Goal: Transaction & Acquisition: Purchase product/service

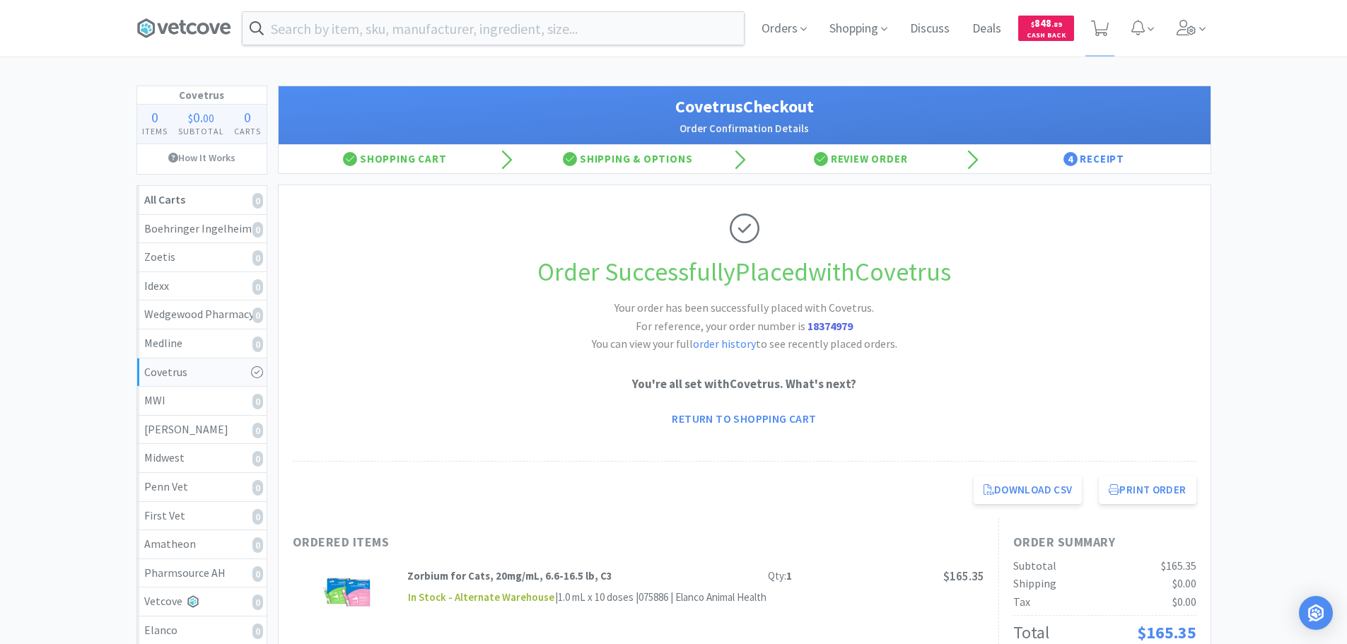
click at [1161, 32] on div "Orders Shopping Discuss Discuss Deals Deals $ 848 . 89 Cash Back" at bounding box center [980, 28] width 460 height 57
click at [1204, 42] on span at bounding box center [1191, 28] width 40 height 57
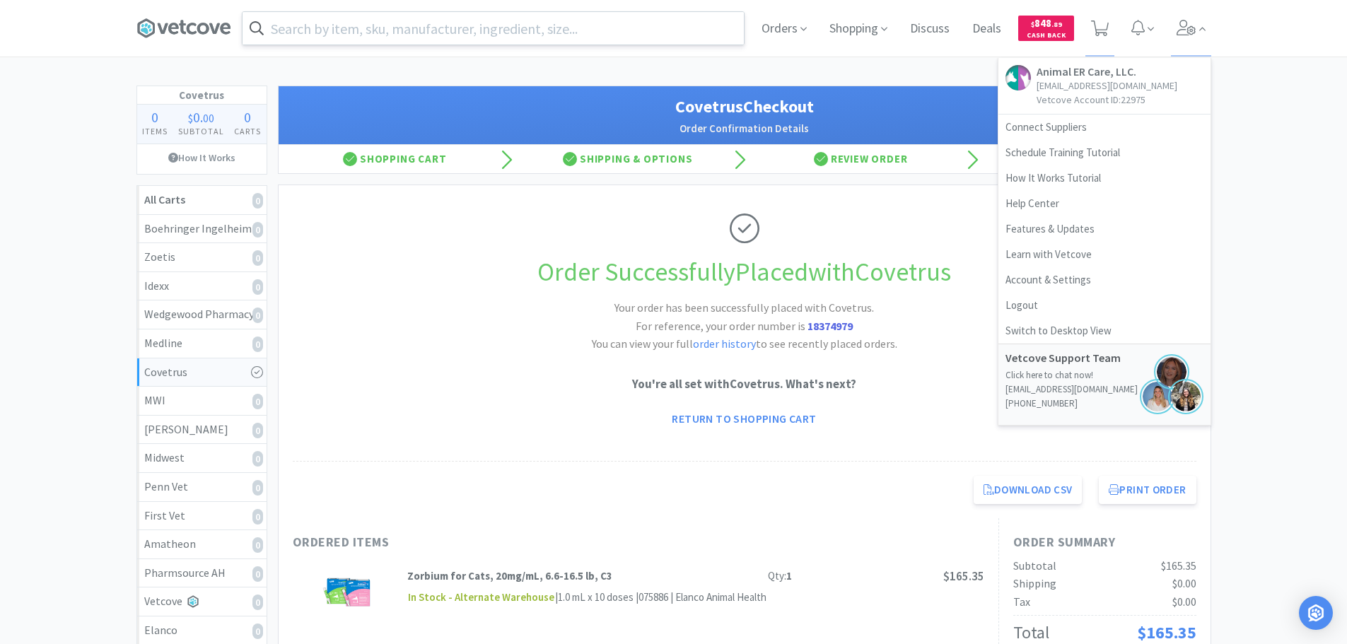
click at [498, 25] on input "text" at bounding box center [493, 28] width 501 height 33
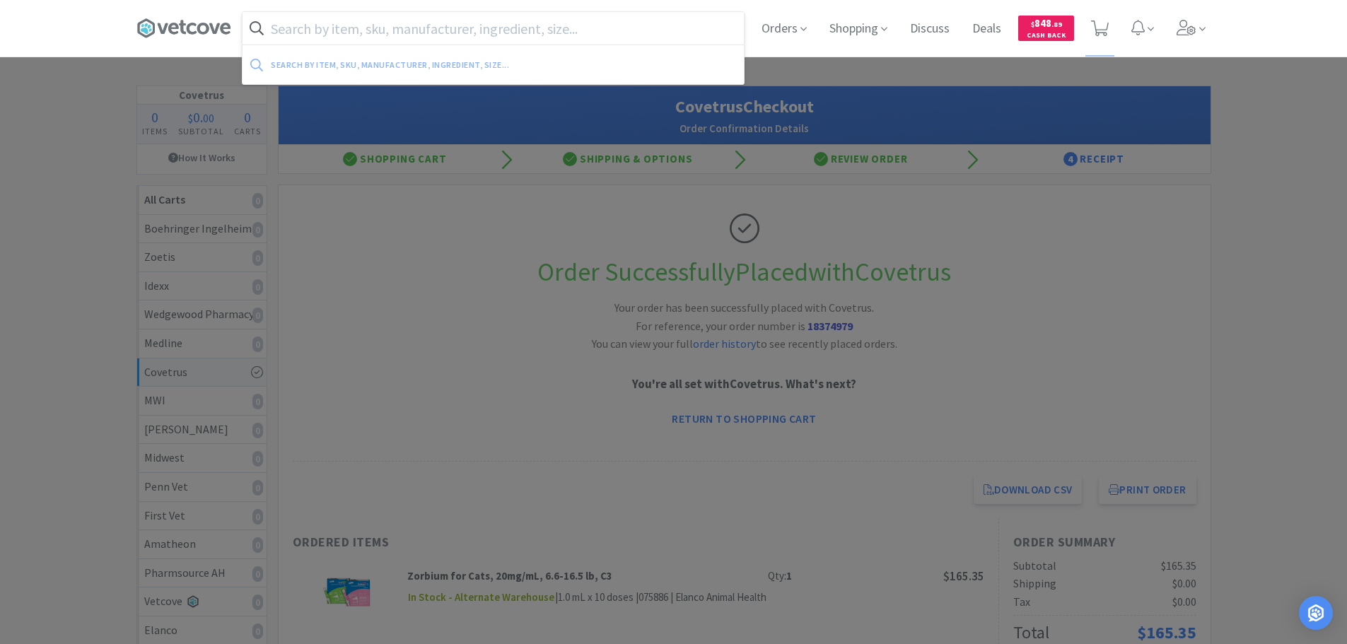
paste input "082068"
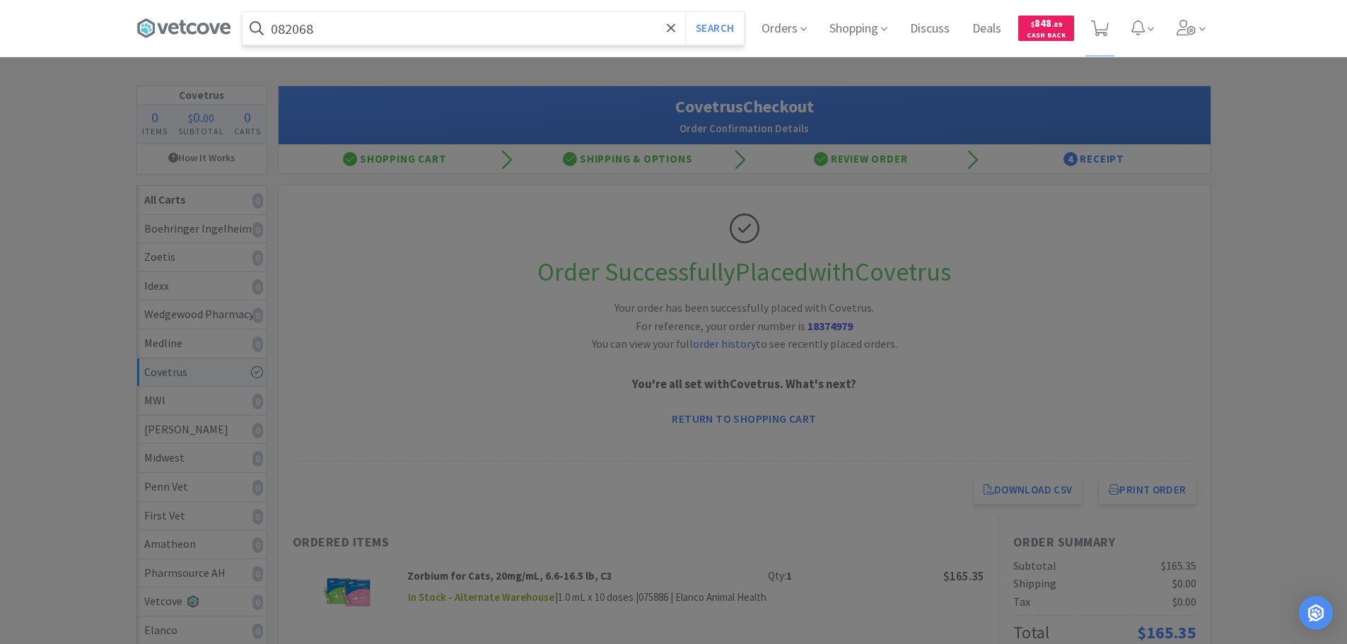
type input "082068"
click at [685, 12] on button "Search" at bounding box center [714, 28] width 59 height 33
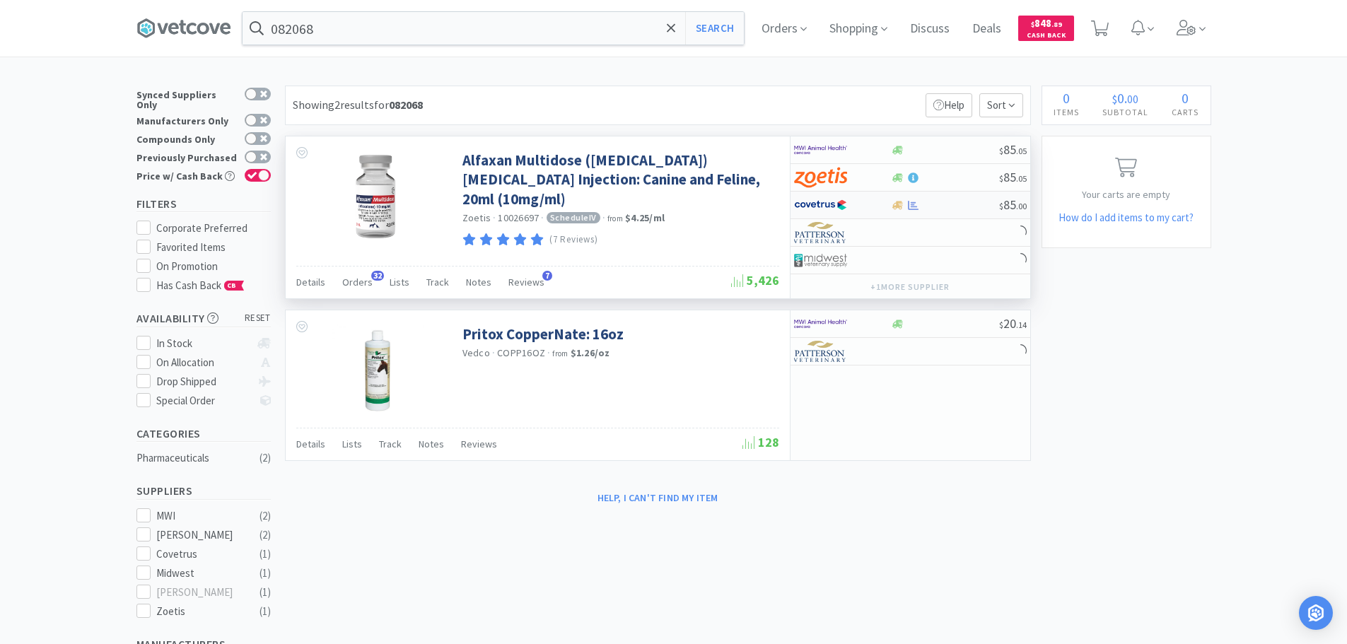
click at [950, 204] on div at bounding box center [945, 205] width 108 height 11
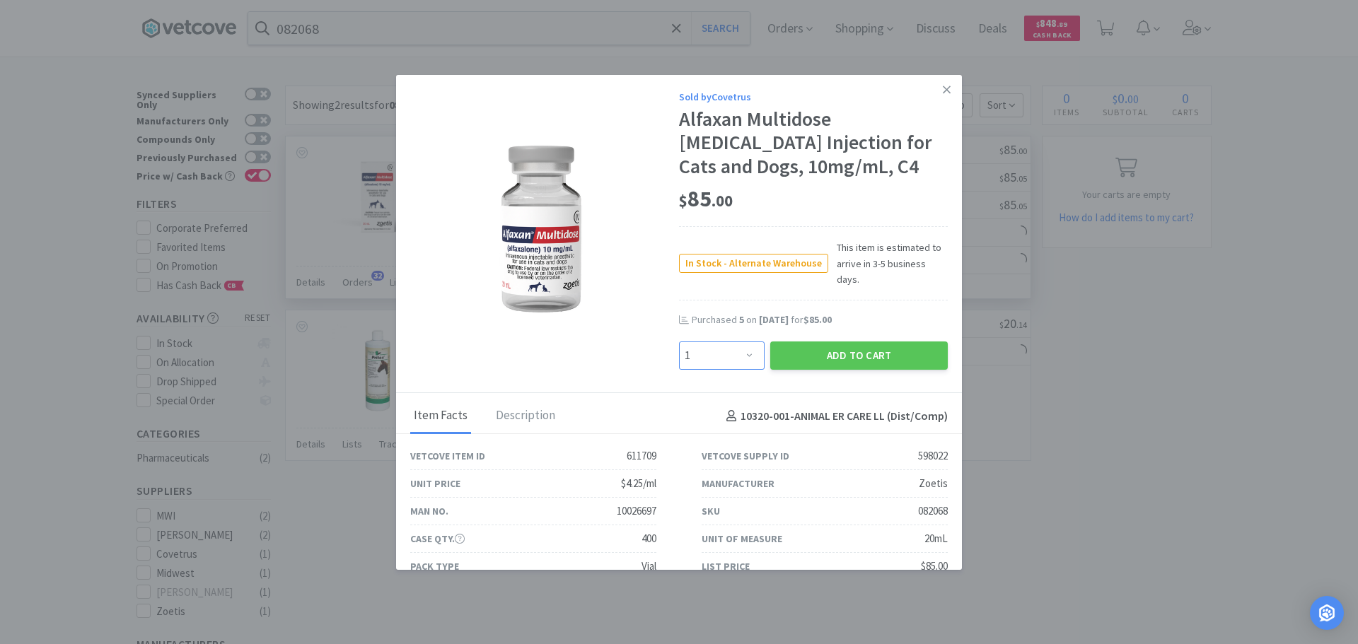
click at [704, 343] on select "Enter Quantity 1 2 3 4 5 6 7 8 9 10 11 12 13 14 15 16 17 18 19 20 Enter Quantity" at bounding box center [722, 356] width 86 height 28
select select "5"
click at [679, 342] on select "Enter Quantity 1 2 3 4 5 6 7 8 9 10 11 12 13 14 15 16 17 18 19 20 Enter Quantity" at bounding box center [722, 356] width 86 height 28
click at [783, 342] on button "Add to Cart" at bounding box center [859, 356] width 178 height 28
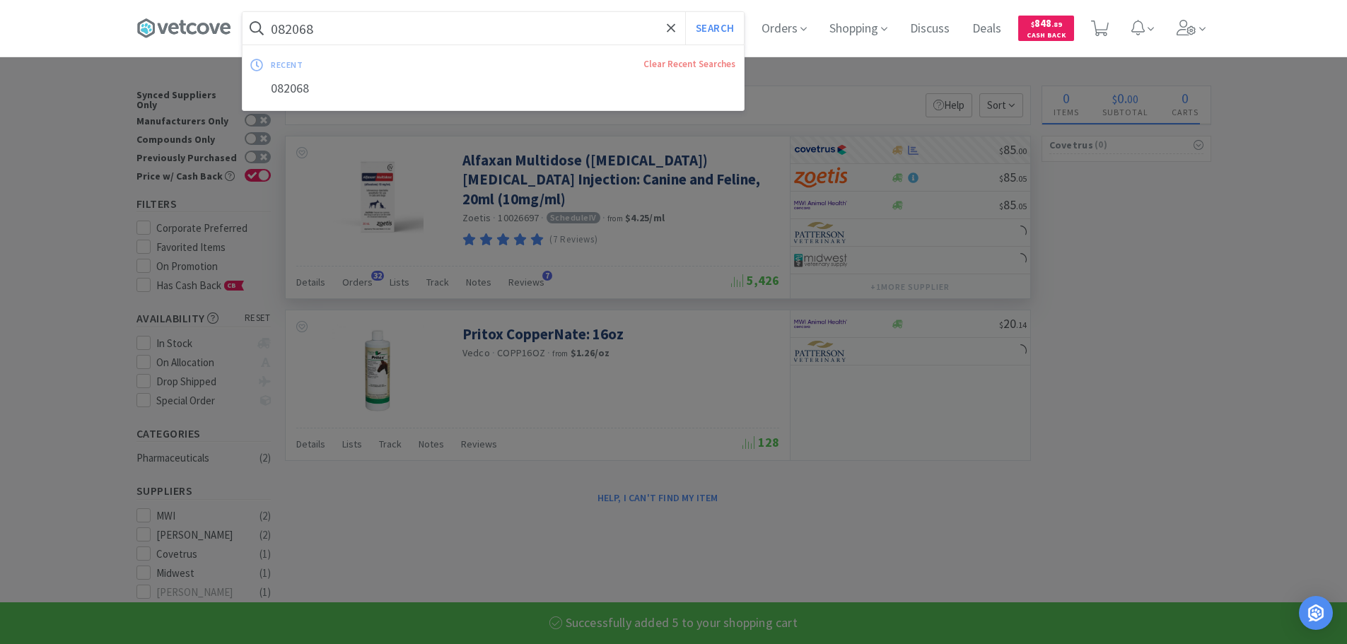
click at [432, 25] on input "082068" at bounding box center [493, 28] width 501 height 33
paste input "0661"
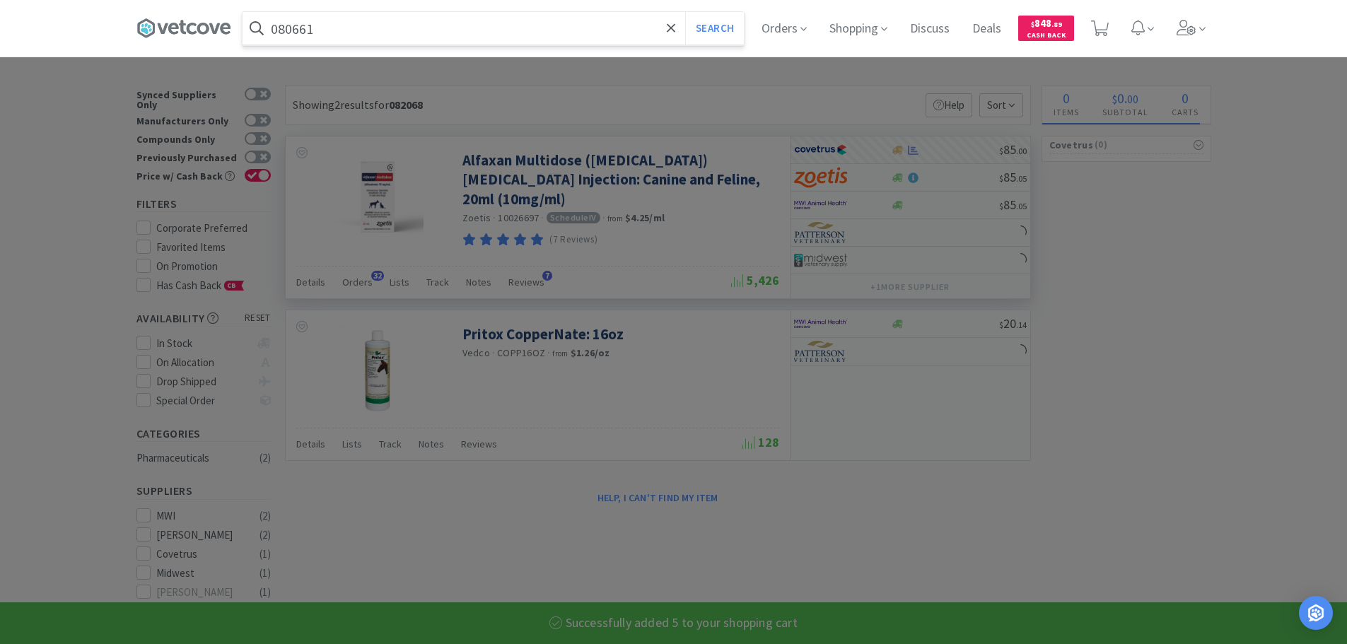
type input "080661"
click at [685, 12] on button "Search" at bounding box center [714, 28] width 59 height 33
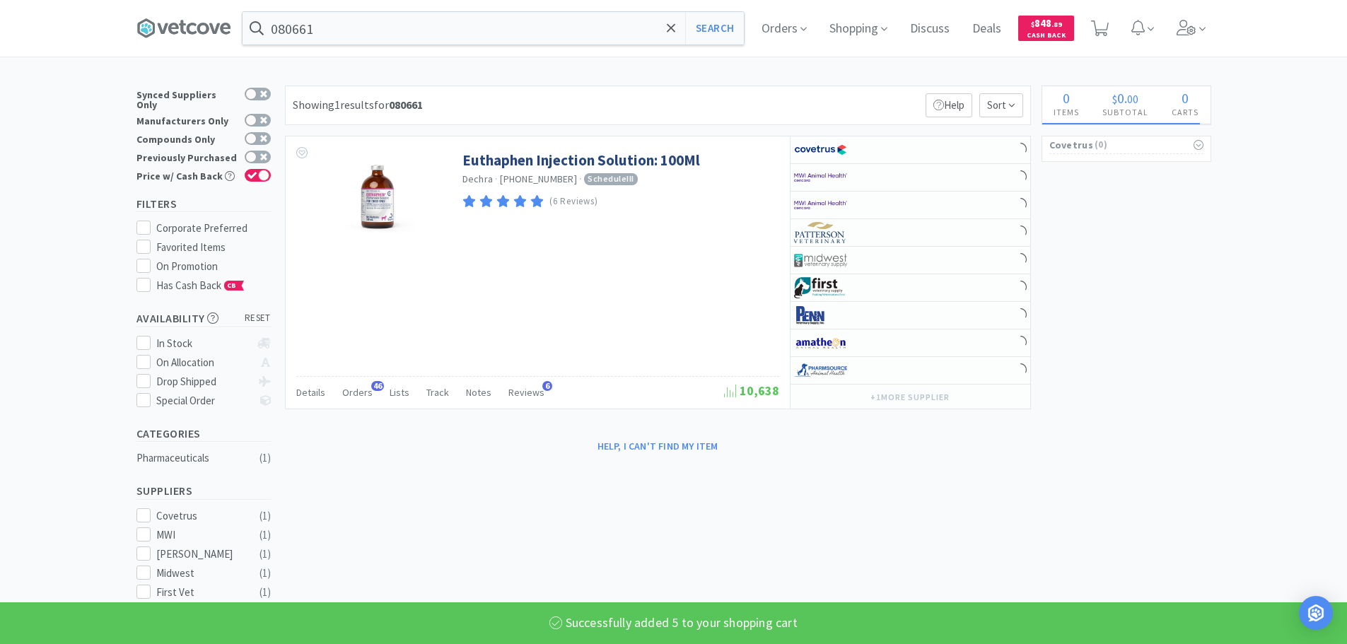
select select "5"
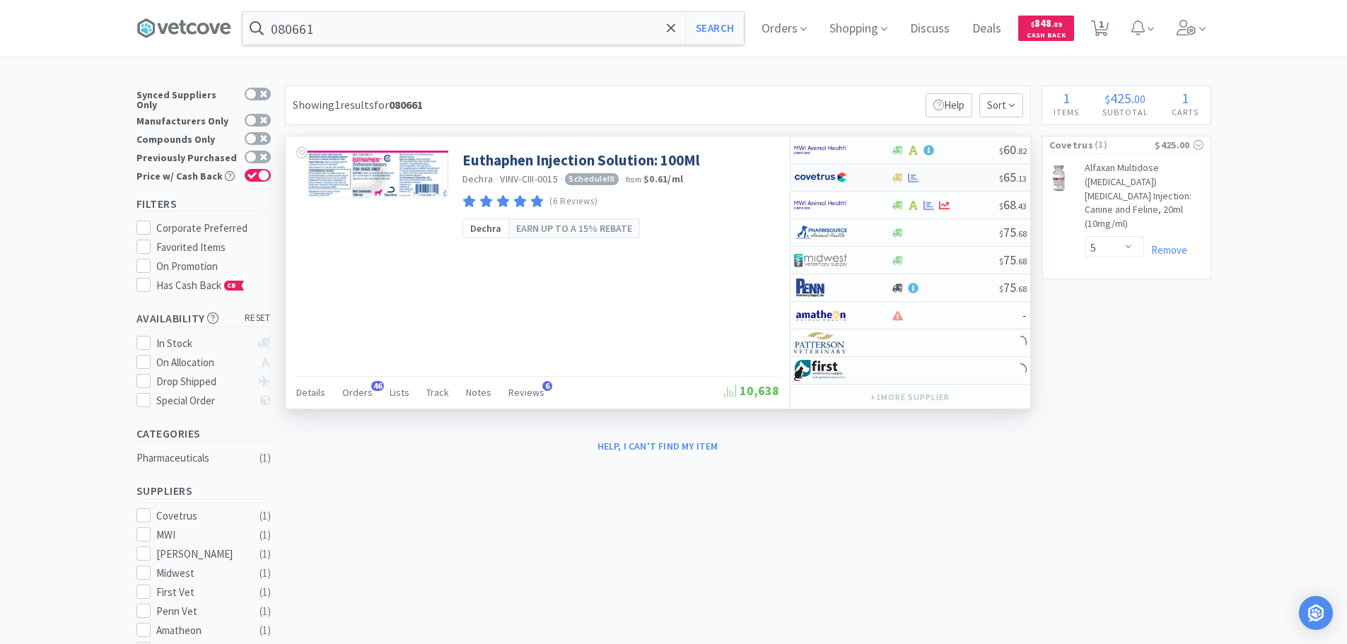
click at [961, 180] on div at bounding box center [945, 178] width 108 height 11
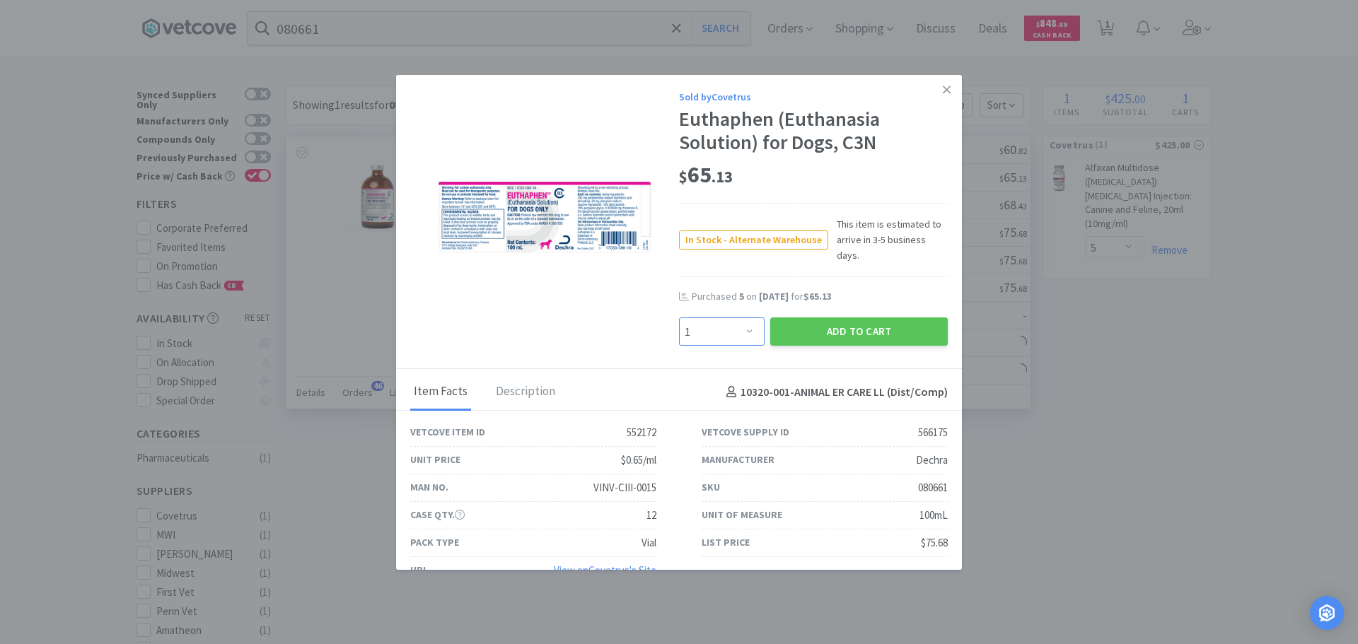
drag, startPoint x: 743, startPoint y: 318, endPoint x: 738, endPoint y: 304, distance: 14.1
click at [743, 318] on select "Enter Quantity 1 2 3 4 5 6 7 8 9 10 11 12 13 14 15 16 17 18 19 20 Enter Quantity" at bounding box center [722, 332] width 86 height 28
select select "5"
click at [679, 318] on select "Enter Quantity 1 2 3 4 5 6 7 8 9 10 11 12 13 14 15 16 17 18 19 20 Enter Quantity" at bounding box center [722, 332] width 86 height 28
click at [809, 318] on button "Add to Cart" at bounding box center [859, 332] width 178 height 28
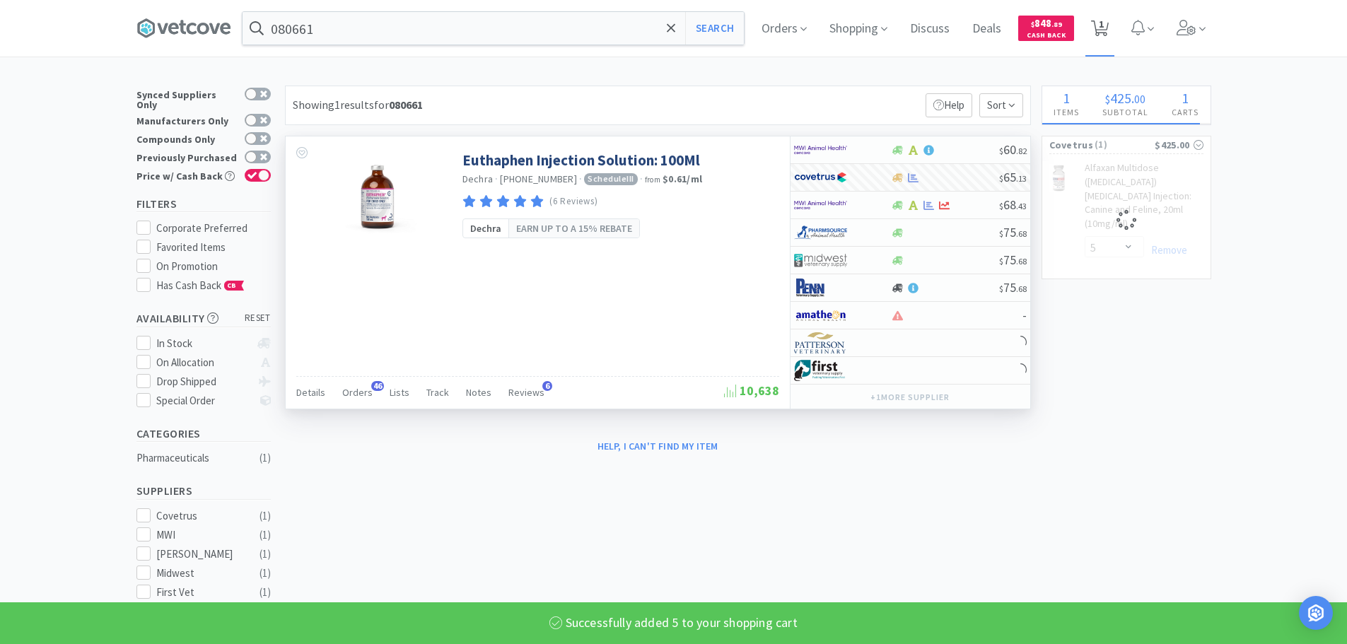
click at [1102, 28] on icon at bounding box center [1100, 29] width 18 height 16
select select "5"
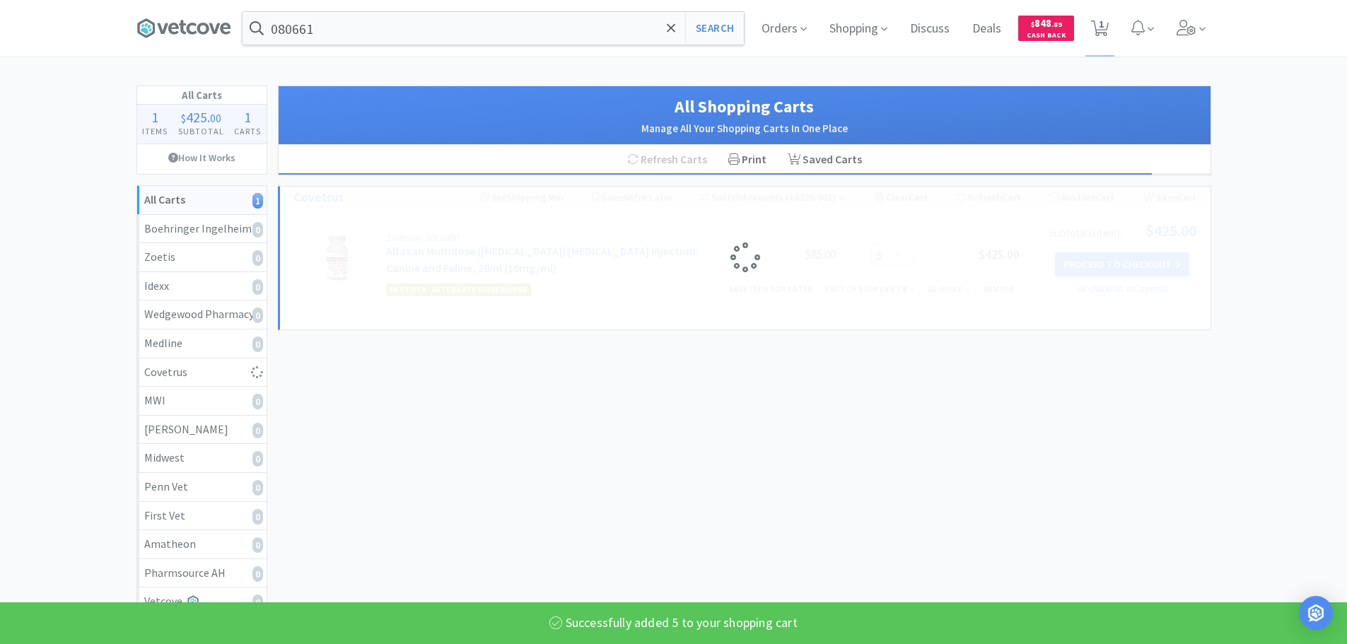
select select "5"
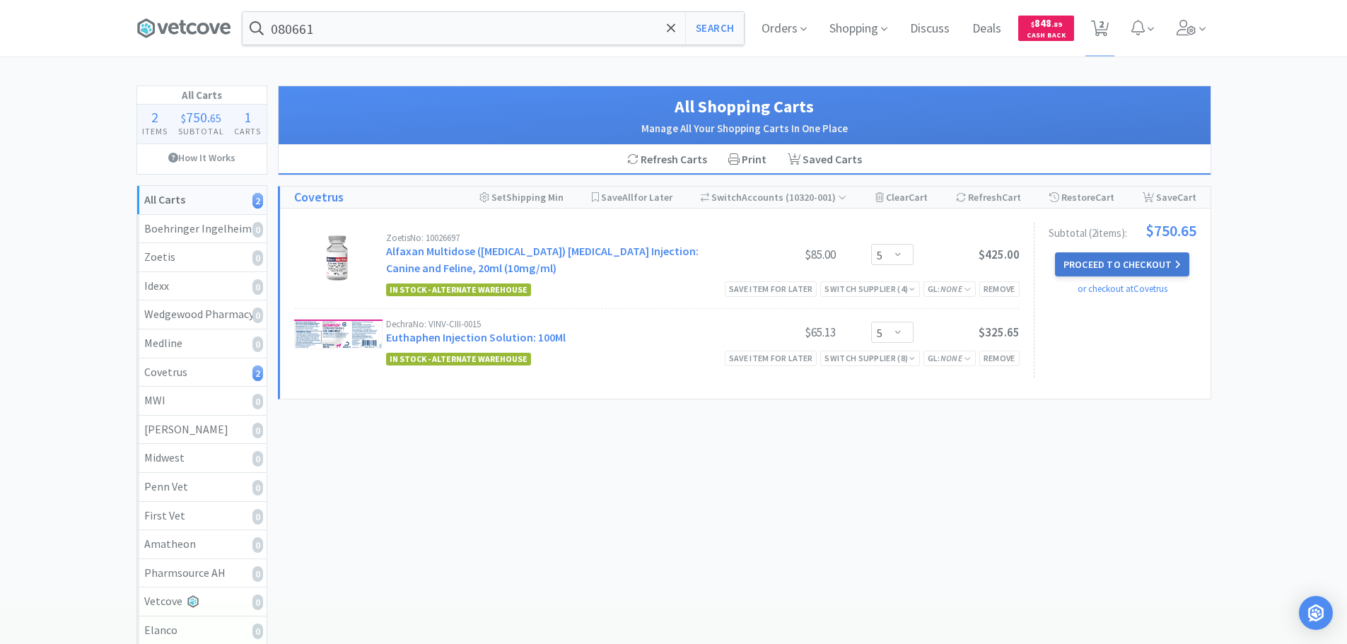
click at [1081, 266] on button "Proceed to Checkout" at bounding box center [1122, 264] width 134 height 24
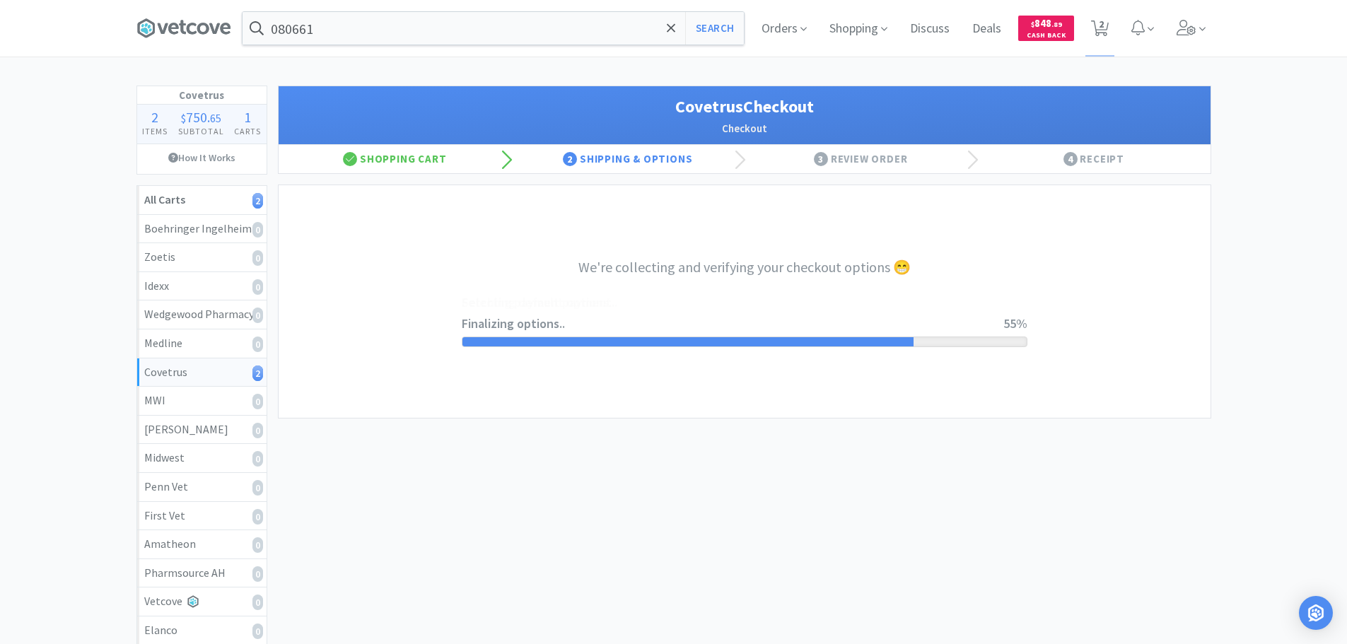
select select "ACCOUNT"
select select "cvt-standard-net"
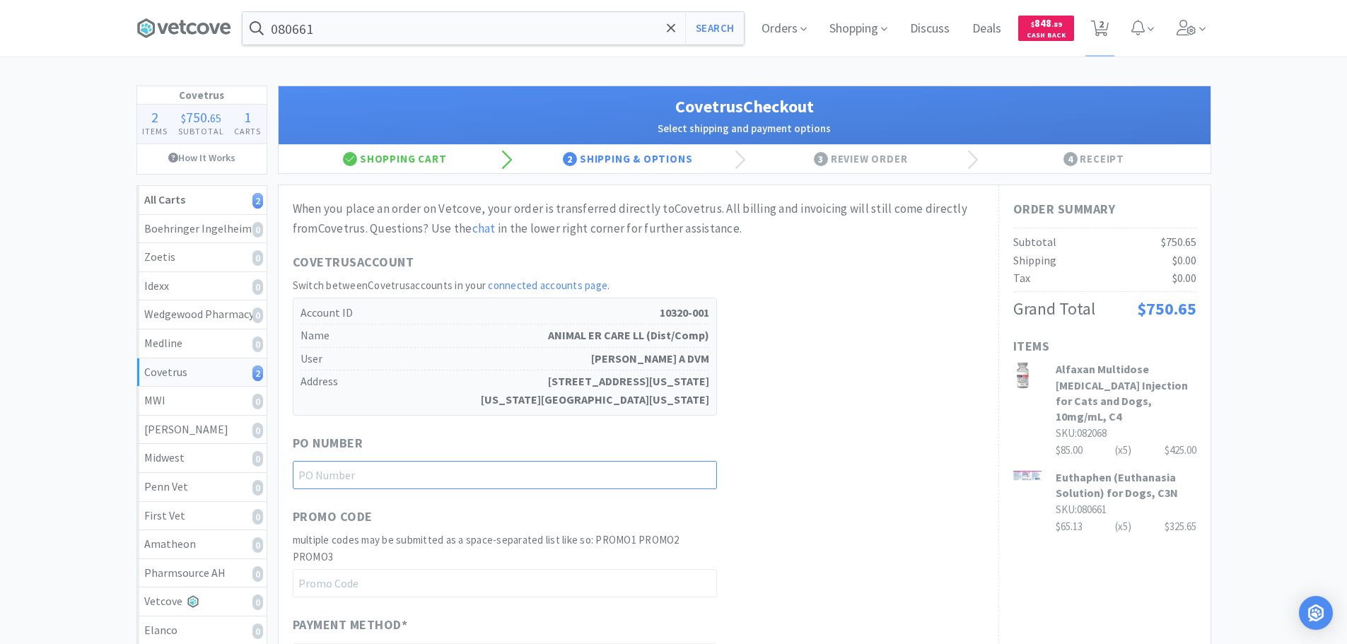
click at [516, 469] on input "text" at bounding box center [505, 475] width 424 height 28
paste input "1144936"
type input "1144936"
click at [902, 373] on div "Covetrus Account Switch between Covetrus accounts in your connected accounts pa…" at bounding box center [639, 333] width 692 height 163
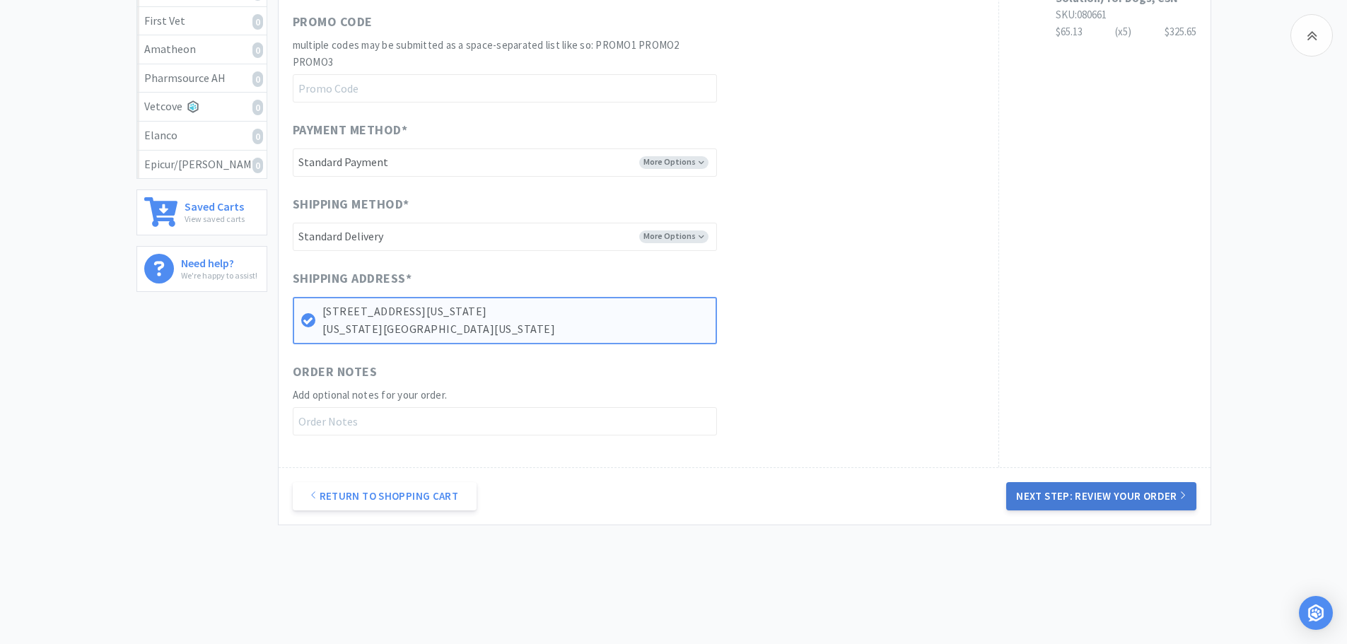
click at [1152, 499] on button "Next Step: Review Your Order" at bounding box center [1101, 496] width 190 height 28
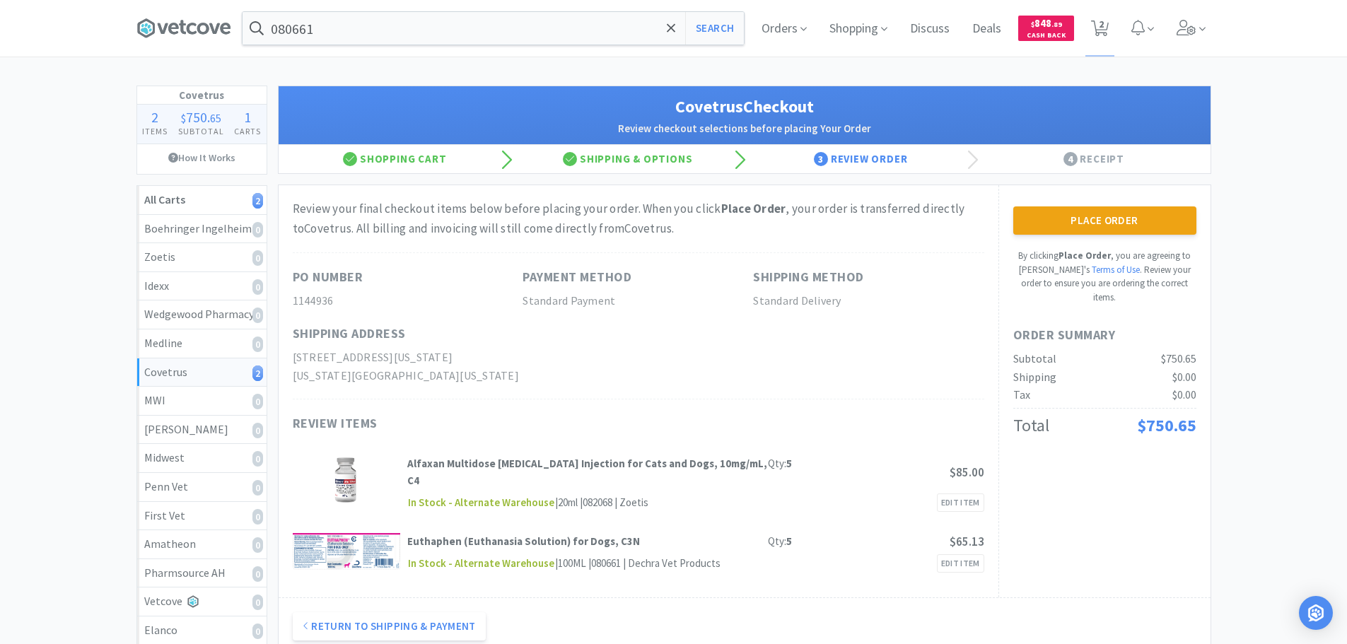
click at [1091, 221] on button "Place Order" at bounding box center [1104, 221] width 183 height 28
